Goal: Navigation & Orientation: Find specific page/section

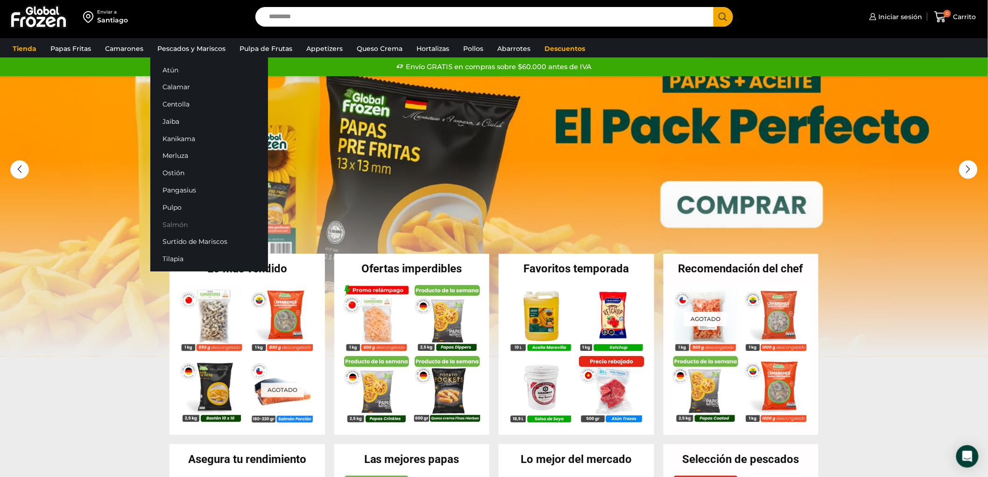
click at [183, 223] on link "Salmón" at bounding box center [209, 224] width 118 height 17
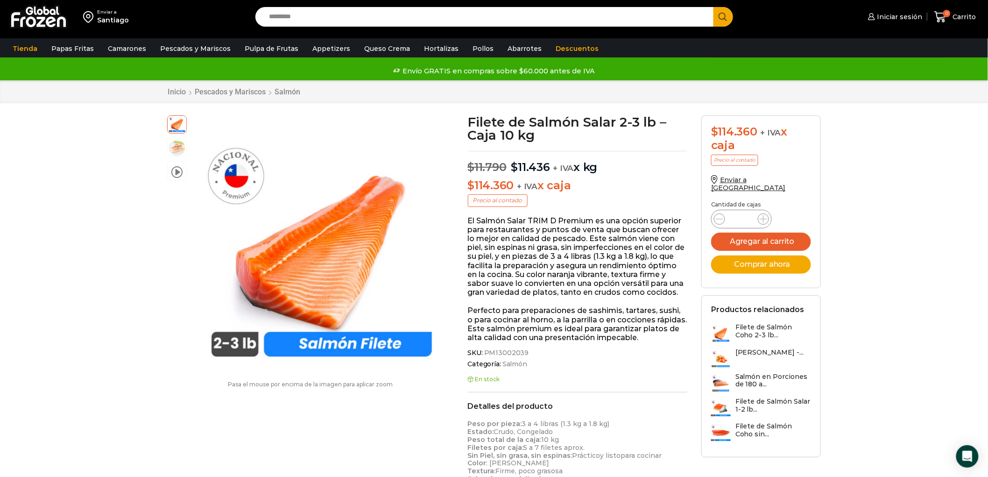
click at [42, 13] on img at bounding box center [38, 17] width 58 height 24
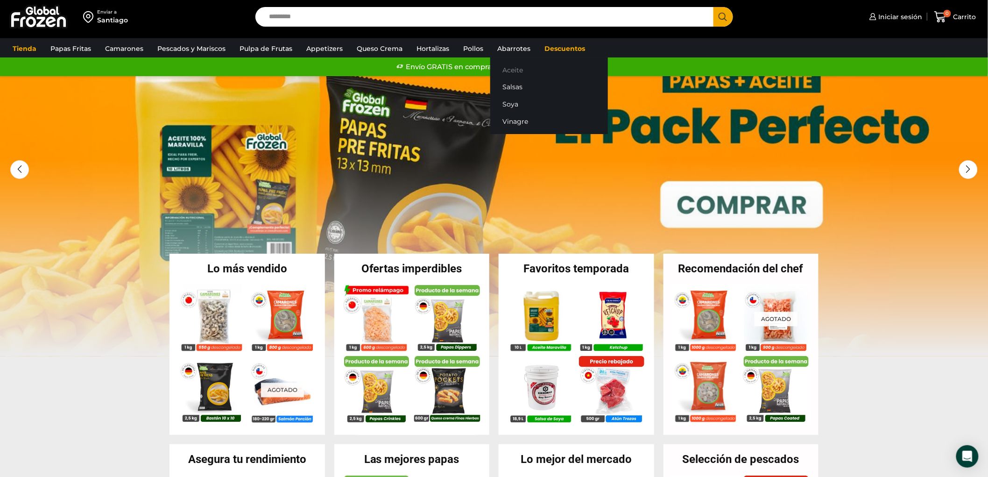
click at [516, 68] on link "Aceite" at bounding box center [550, 69] width 118 height 17
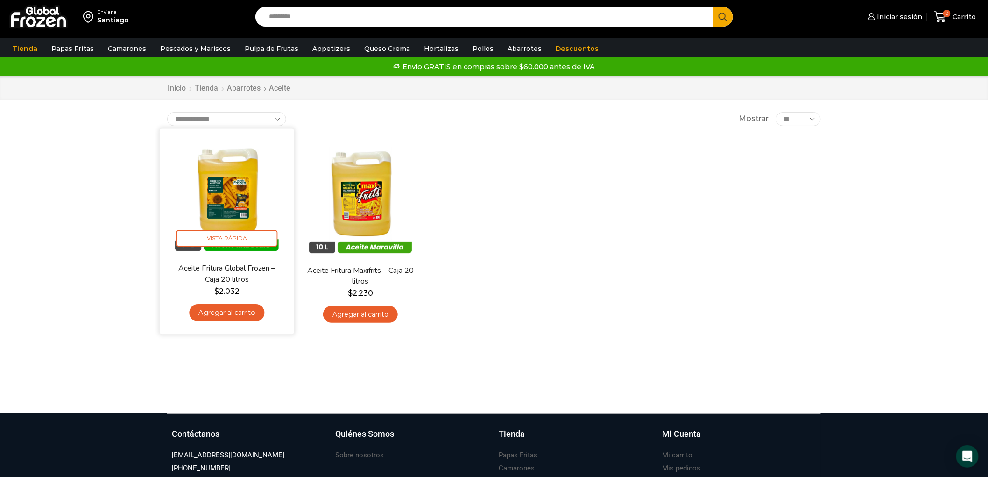
click at [235, 195] on img at bounding box center [227, 195] width 121 height 121
